Goal: Information Seeking & Learning: Learn about a topic

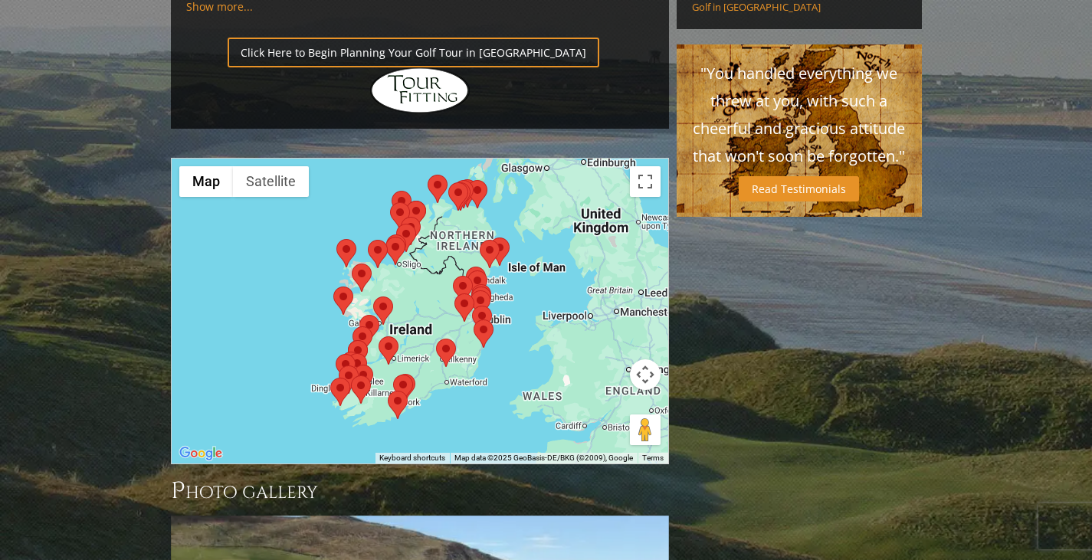
scroll to position [1227, 0]
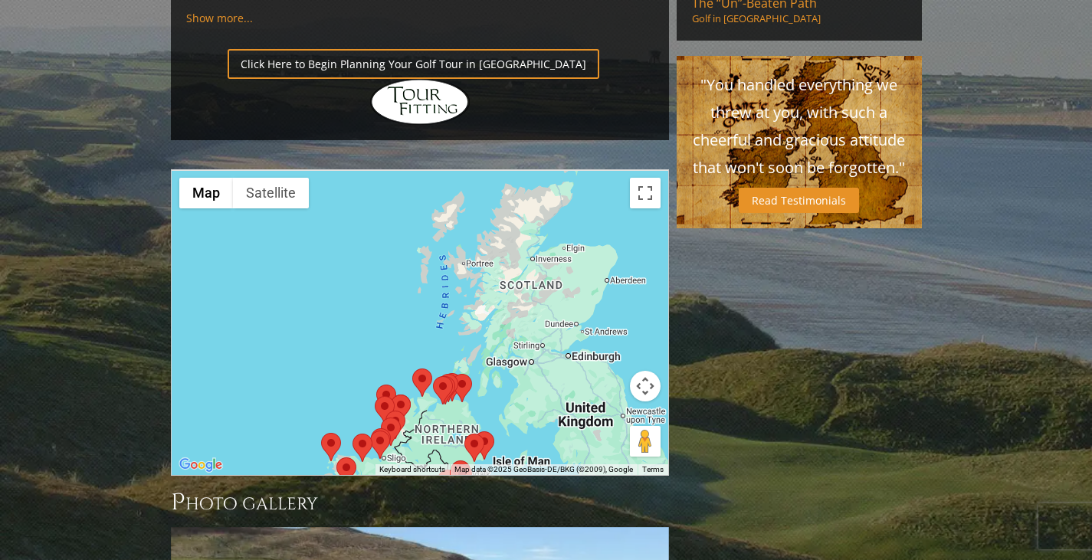
drag, startPoint x: 586, startPoint y: 191, endPoint x: 576, endPoint y: 389, distance: 198.1
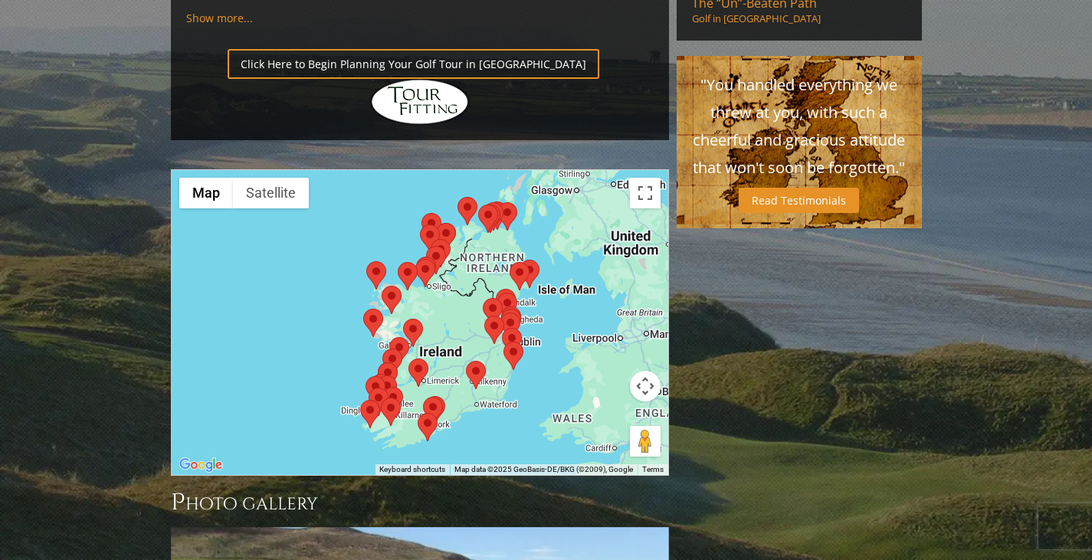
drag, startPoint x: 535, startPoint y: 323, endPoint x: 586, endPoint y: 123, distance: 205.7
click at [586, 170] on div at bounding box center [420, 322] width 497 height 305
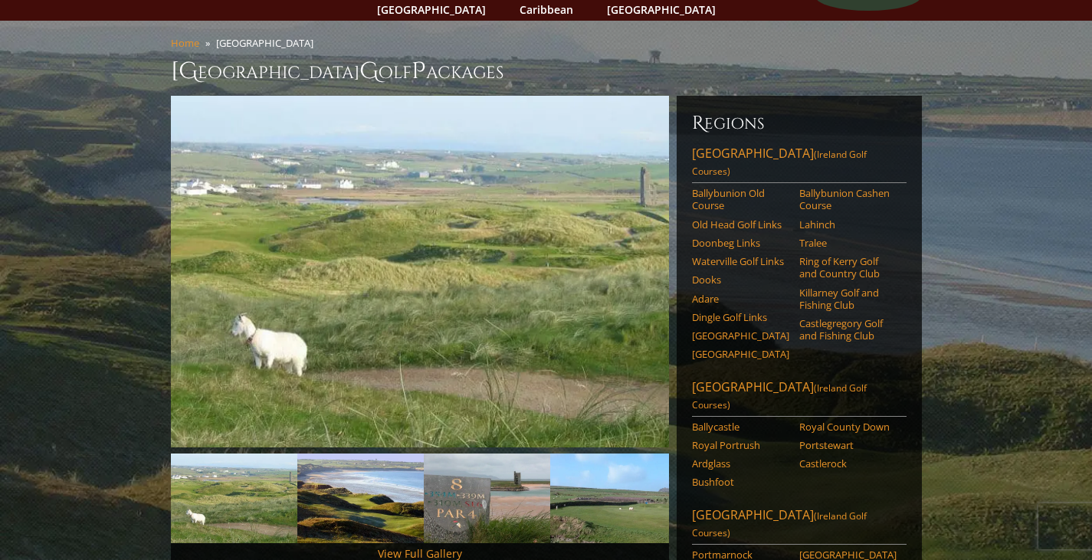
scroll to position [0, 0]
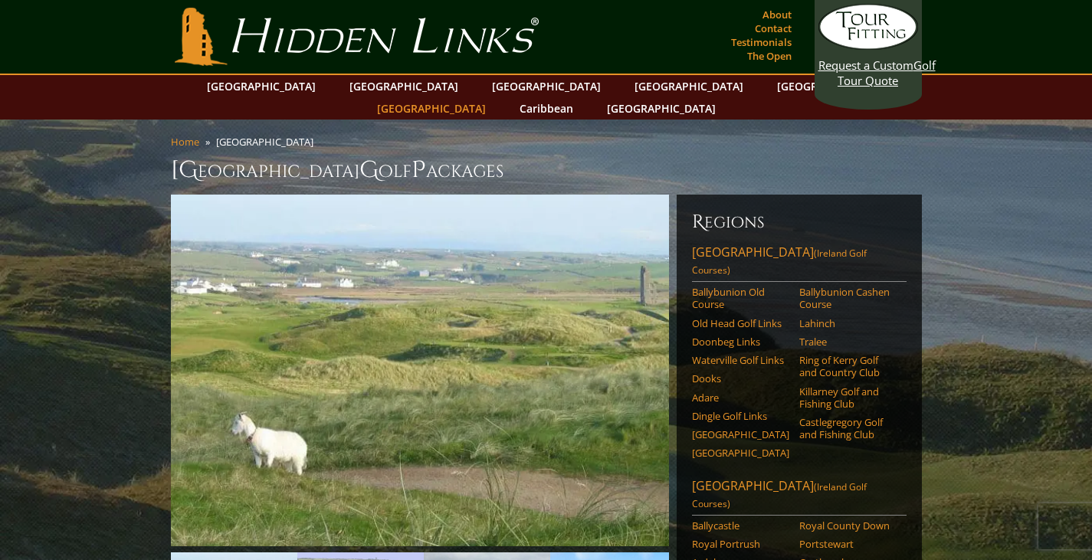
click at [494, 97] on link "[GEOGRAPHIC_DATA]" at bounding box center [432, 108] width 124 height 22
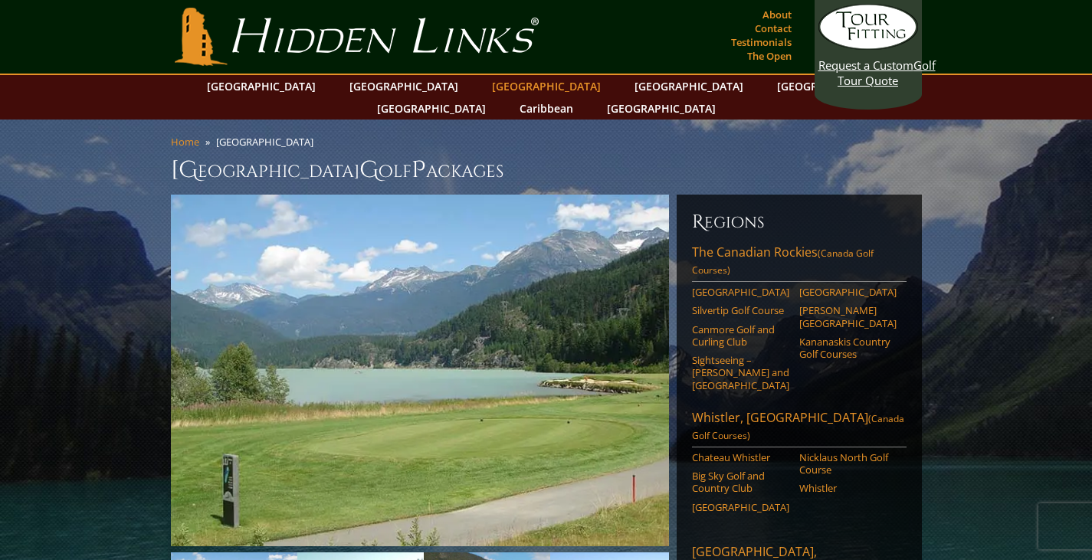
click at [485, 93] on link "[GEOGRAPHIC_DATA]" at bounding box center [547, 86] width 124 height 22
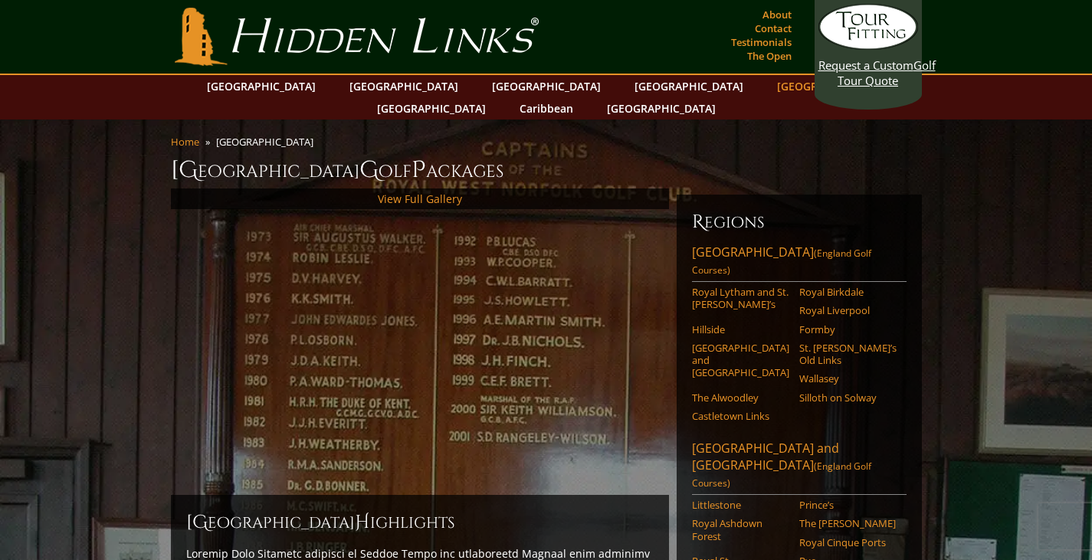
click at [770, 88] on link "[GEOGRAPHIC_DATA]" at bounding box center [832, 86] width 124 height 22
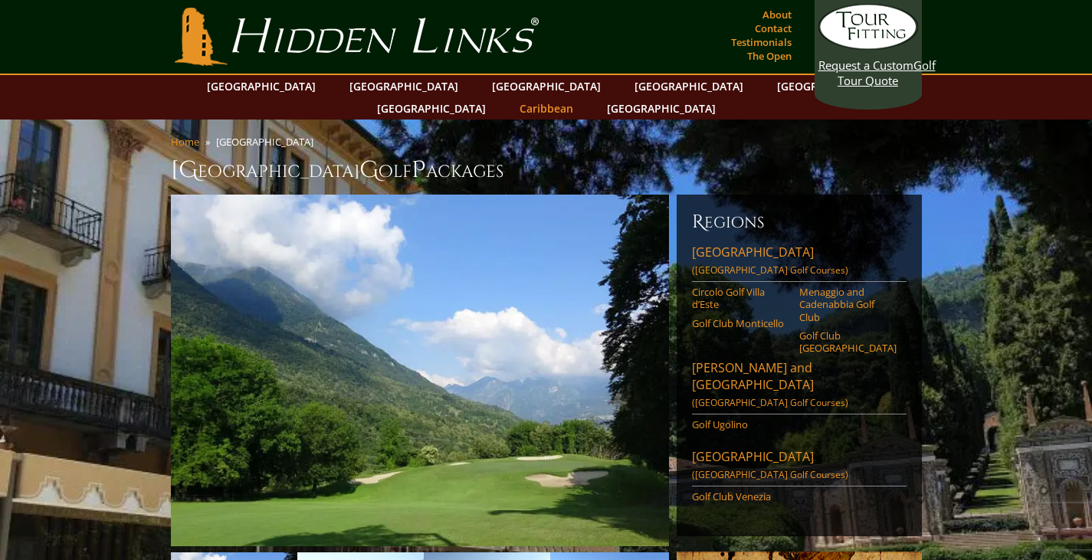
click at [581, 97] on link "Caribbean" at bounding box center [546, 108] width 69 height 22
